Goal: Task Accomplishment & Management: Manage account settings

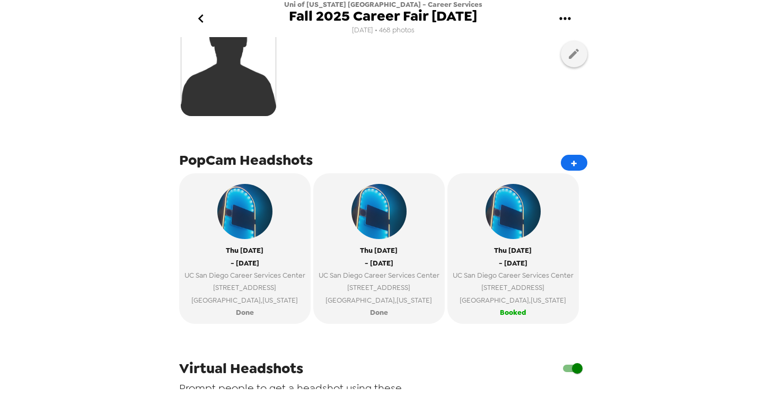
scroll to position [285, 0]
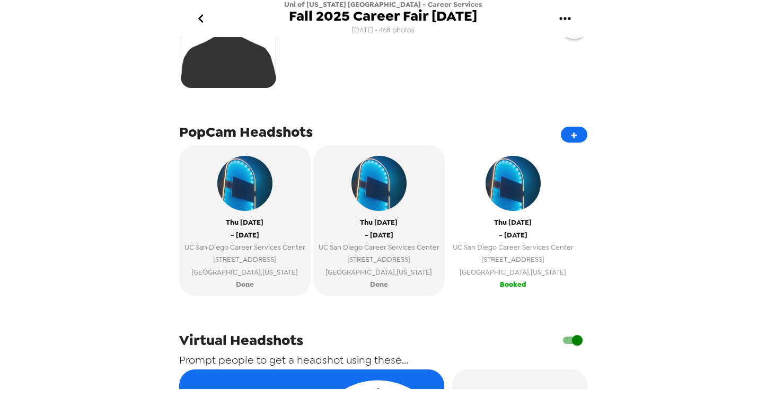
click at [513, 229] on span "- [DATE]" at bounding box center [513, 235] width 29 height 12
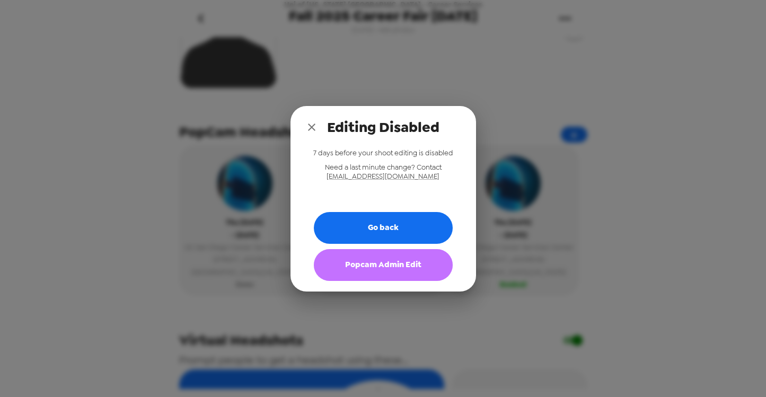
click at [393, 270] on button "Popcam Admin Edit" at bounding box center [383, 265] width 139 height 32
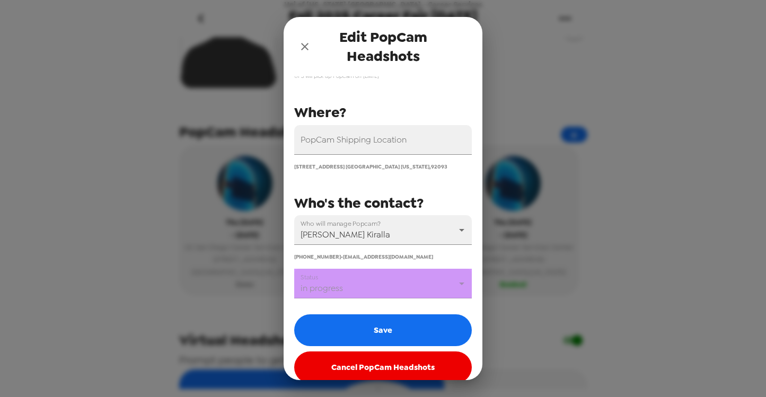
scroll to position [110, 0]
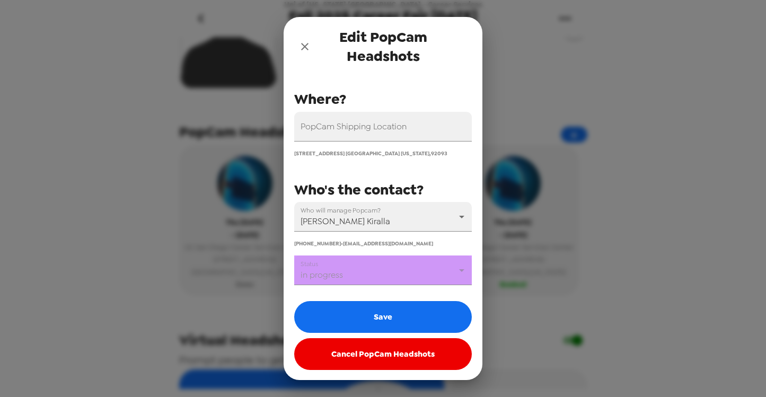
click at [400, 271] on body "Uni of [US_STATE] [GEOGRAPHIC_DATA] - Career Services Fall 2025 Career Fair [DA…" at bounding box center [383, 198] width 766 height 397
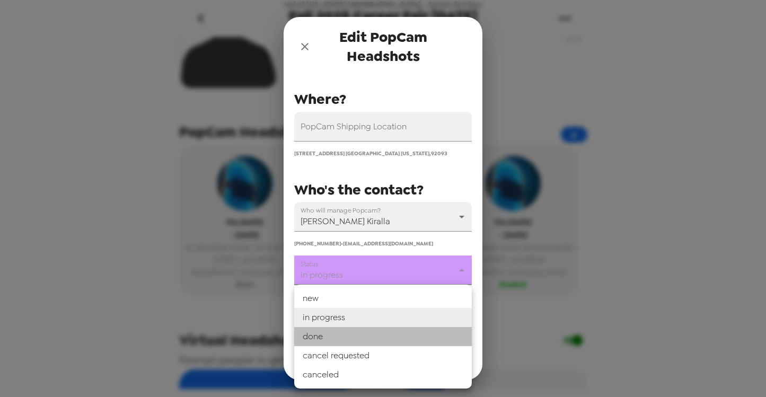
click at [351, 337] on li "done" at bounding box center [383, 336] width 178 height 19
type input "done"
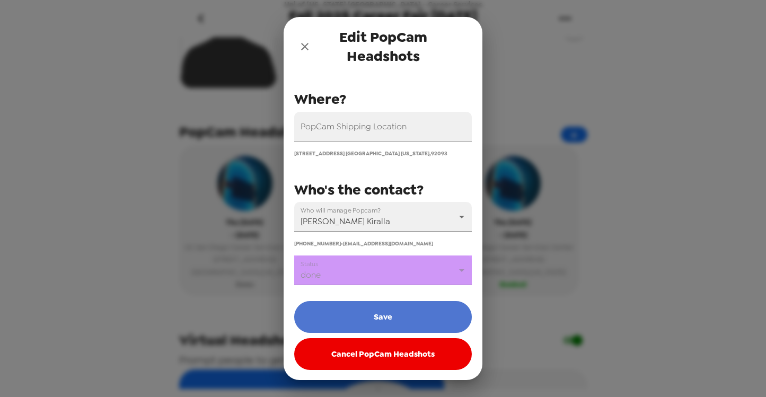
click at [364, 315] on button "Save" at bounding box center [383, 317] width 178 height 32
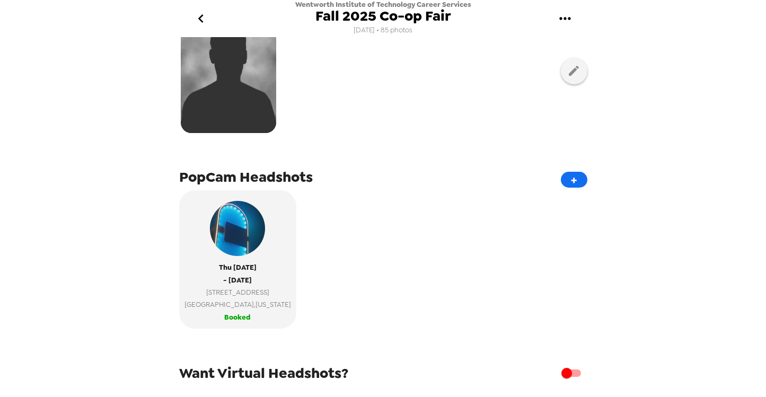
scroll to position [242, 0]
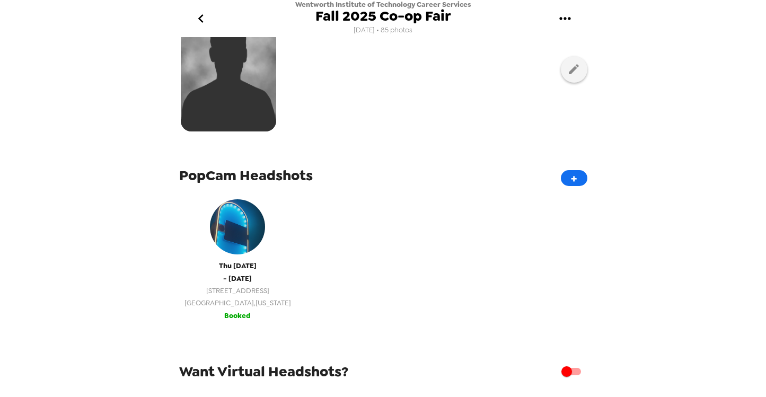
click at [210, 235] on img "button" at bounding box center [237, 226] width 55 height 55
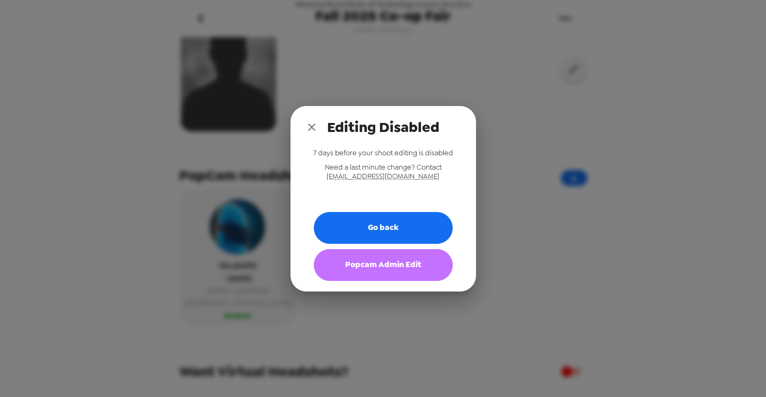
click at [366, 269] on button "Popcam Admin Edit" at bounding box center [383, 265] width 139 height 32
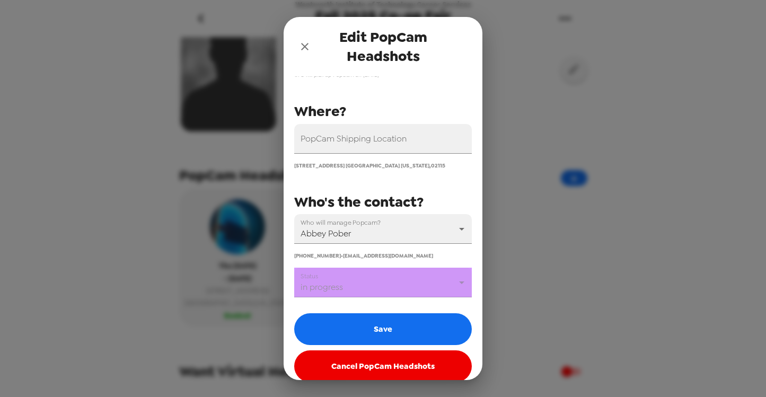
scroll to position [110, 0]
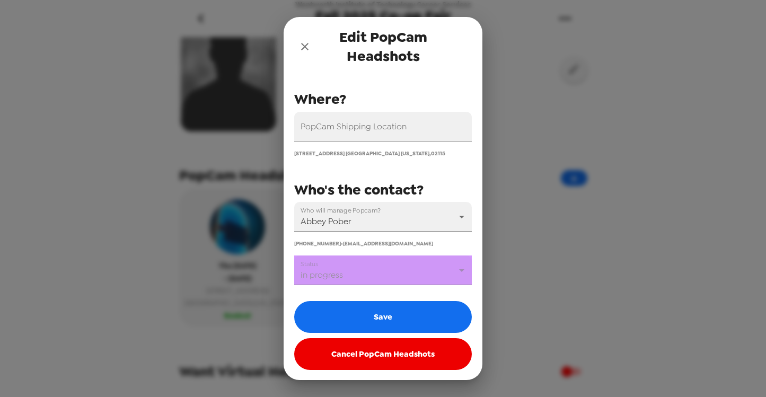
click at [407, 276] on body "Wentworth Institute of Technology Career Services Fall 2025 Co-op Fair 7/16/25 …" at bounding box center [383, 198] width 766 height 397
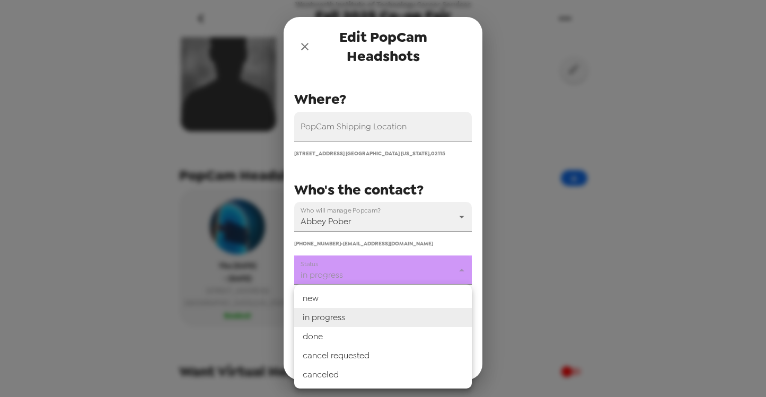
click at [334, 343] on li "done" at bounding box center [383, 336] width 178 height 19
type input "done"
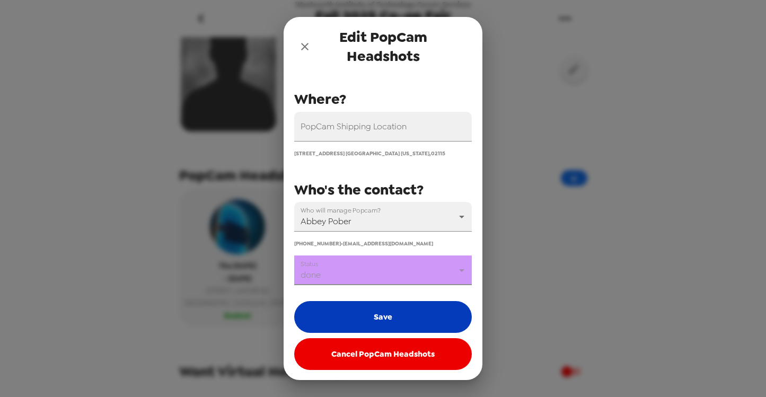
click at [359, 322] on button "Save" at bounding box center [383, 317] width 178 height 32
